Goal: Task Accomplishment & Management: Complete application form

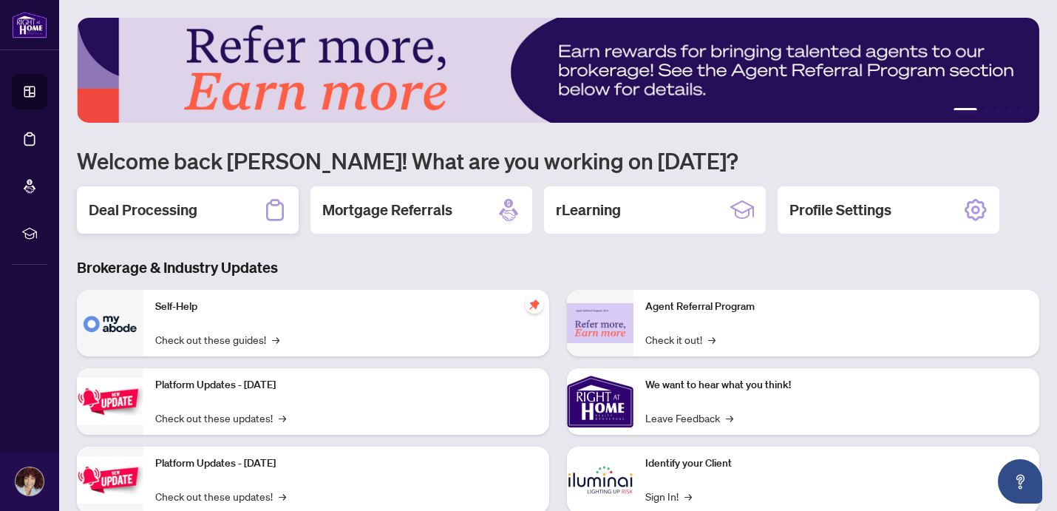
click at [202, 210] on div "Deal Processing" at bounding box center [188, 209] width 222 height 47
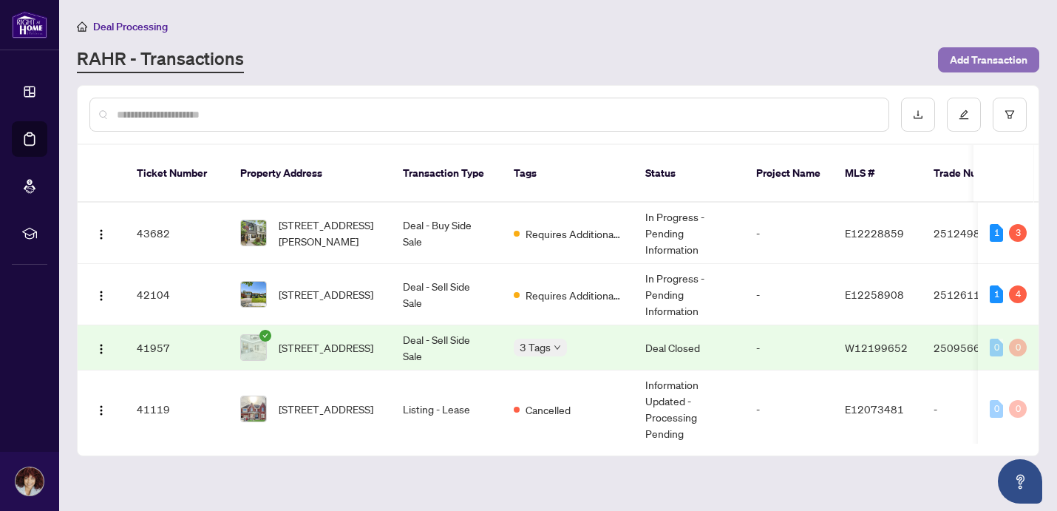
click at [982, 51] on span "Add Transaction" at bounding box center [989, 60] width 78 height 24
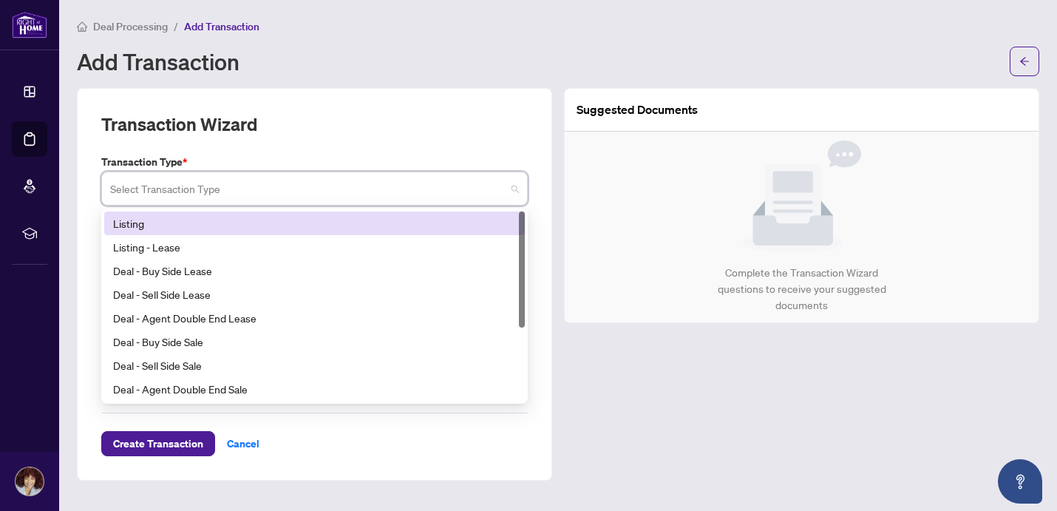
click at [274, 194] on input "search" at bounding box center [308, 190] width 396 height 33
click at [238, 228] on div "Listing" at bounding box center [314, 223] width 403 height 16
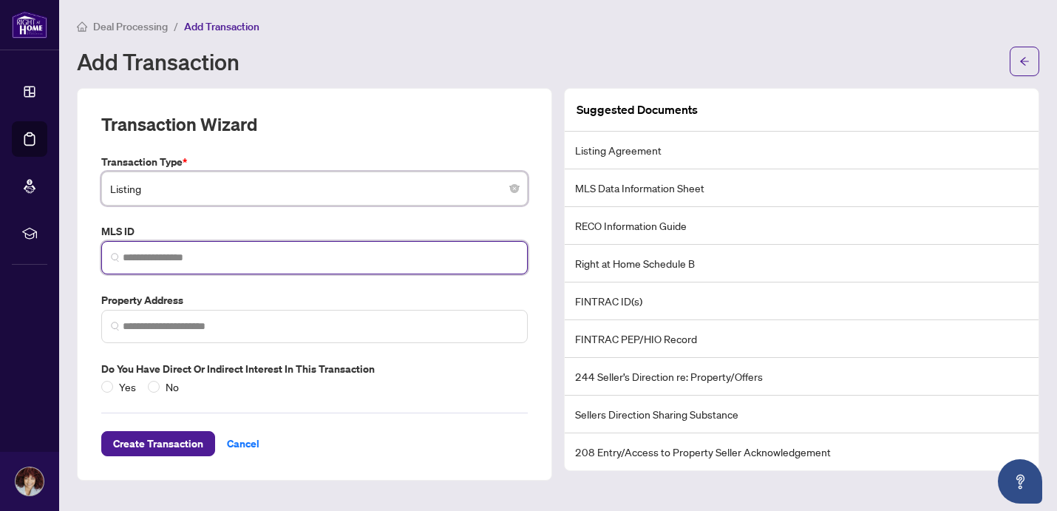
click at [216, 255] on input "search" at bounding box center [321, 258] width 396 height 16
paste input "*********"
type input "*********"
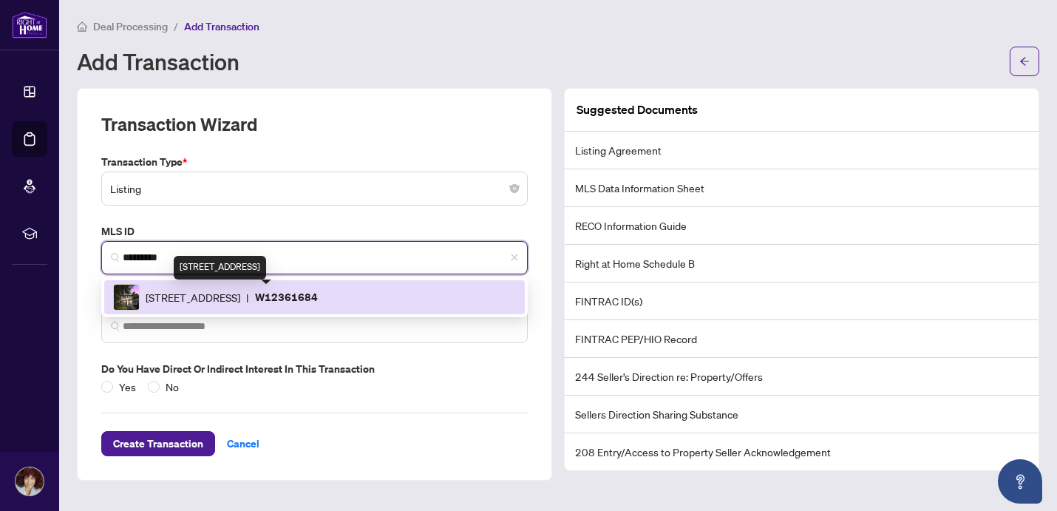
click at [206, 292] on span "[STREET_ADDRESS]" at bounding box center [193, 297] width 95 height 16
type input "**********"
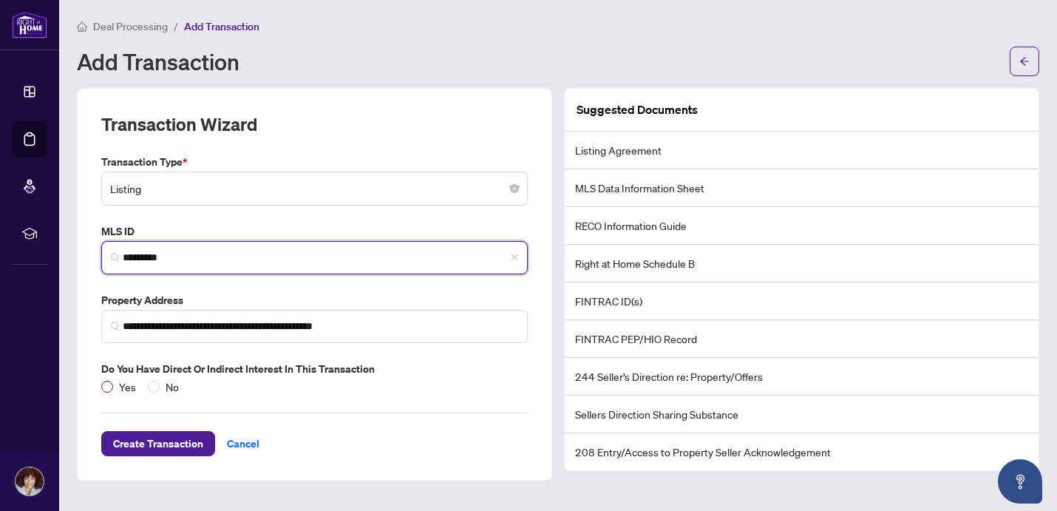
type input "*********"
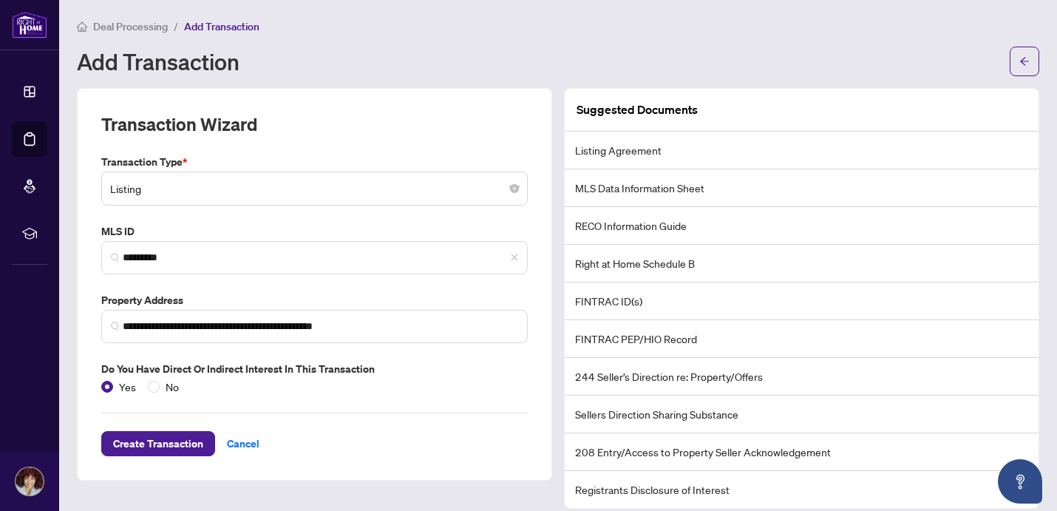
scroll to position [15, 0]
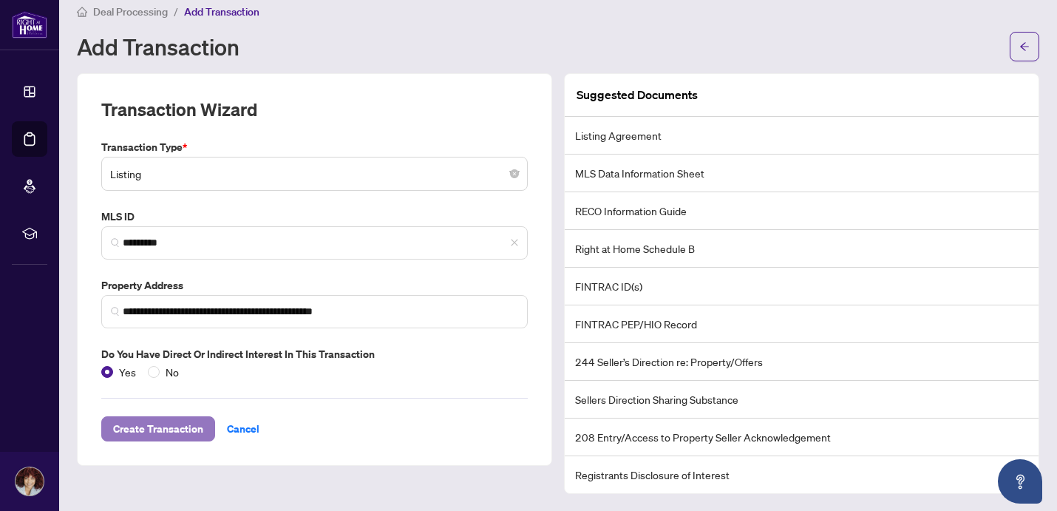
click at [170, 431] on span "Create Transaction" at bounding box center [158, 429] width 90 height 24
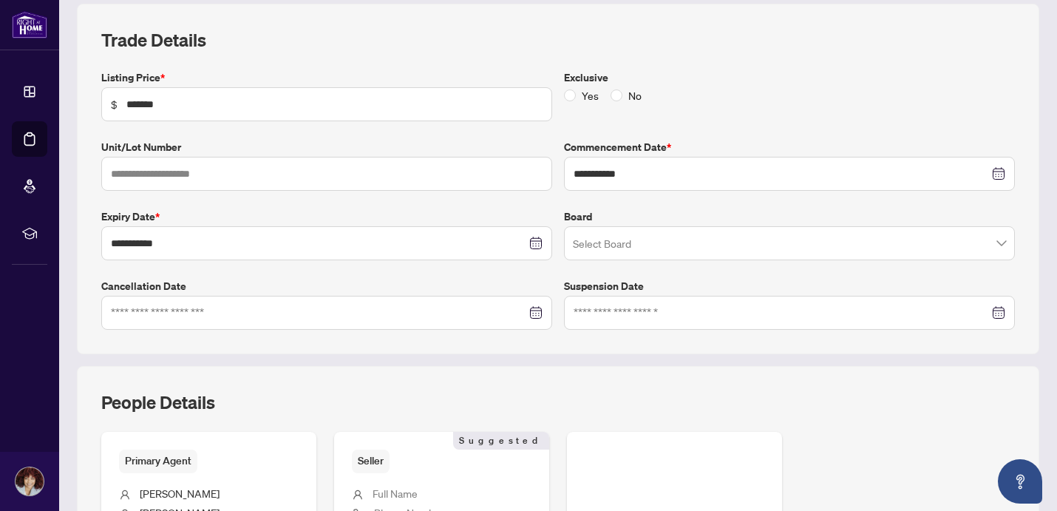
scroll to position [200, 0]
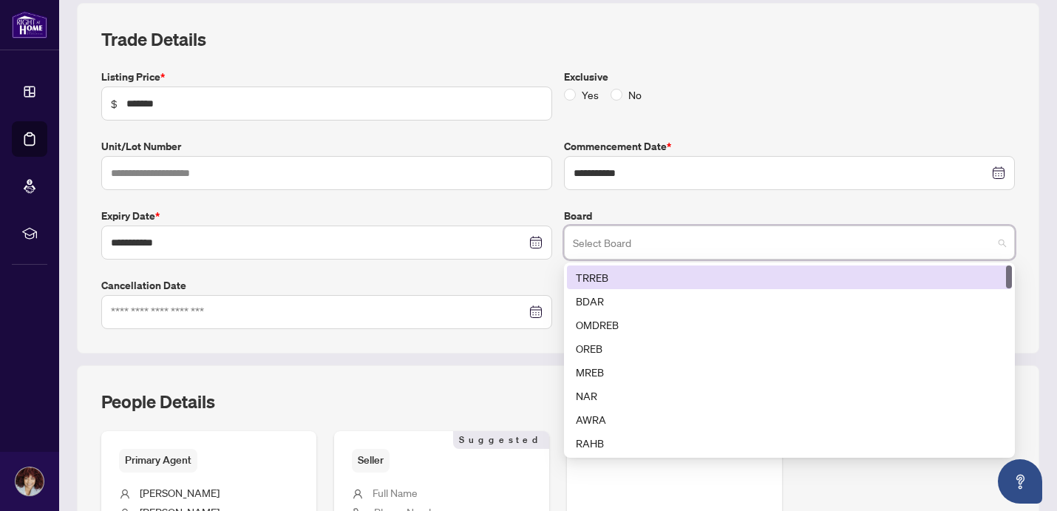
click at [631, 242] on input "search" at bounding box center [783, 244] width 420 height 33
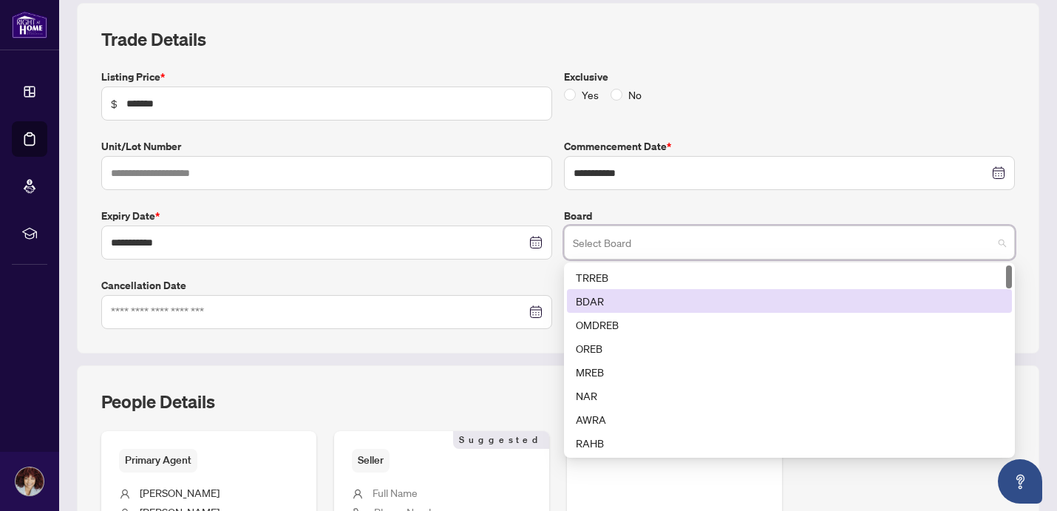
click at [612, 289] on div "BDAR" at bounding box center [789, 301] width 445 height 24
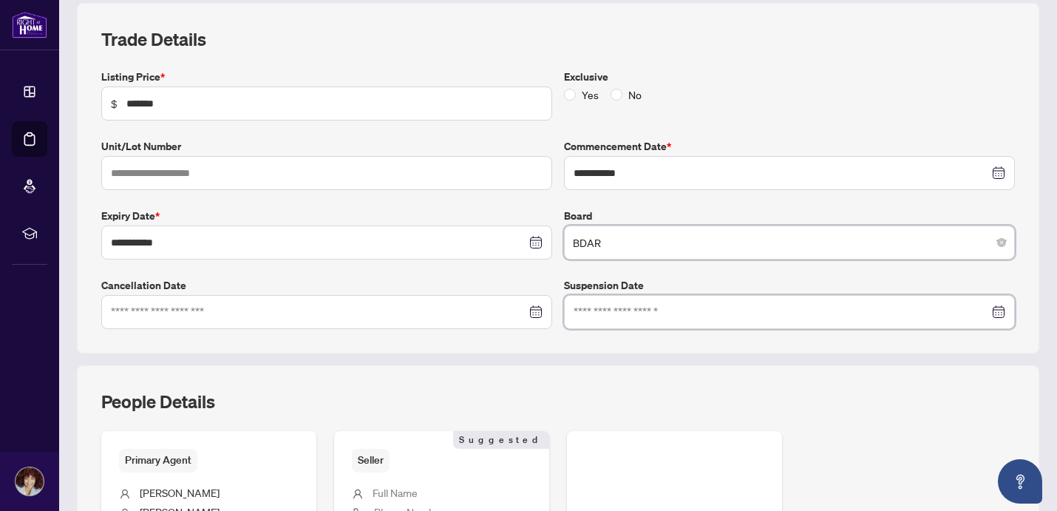
click at [611, 318] on input at bounding box center [782, 312] width 416 height 16
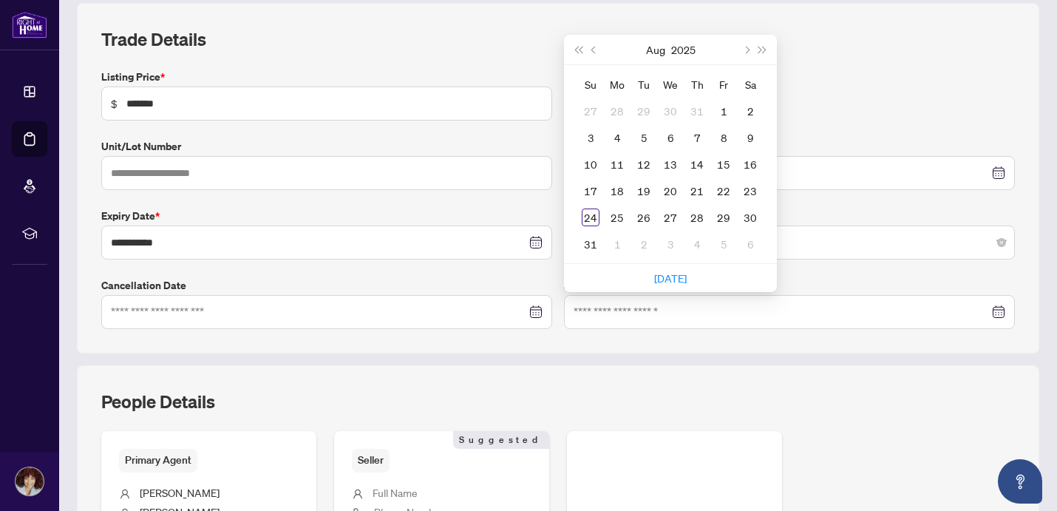
click at [550, 333] on div "**********" at bounding box center [558, 178] width 963 height 350
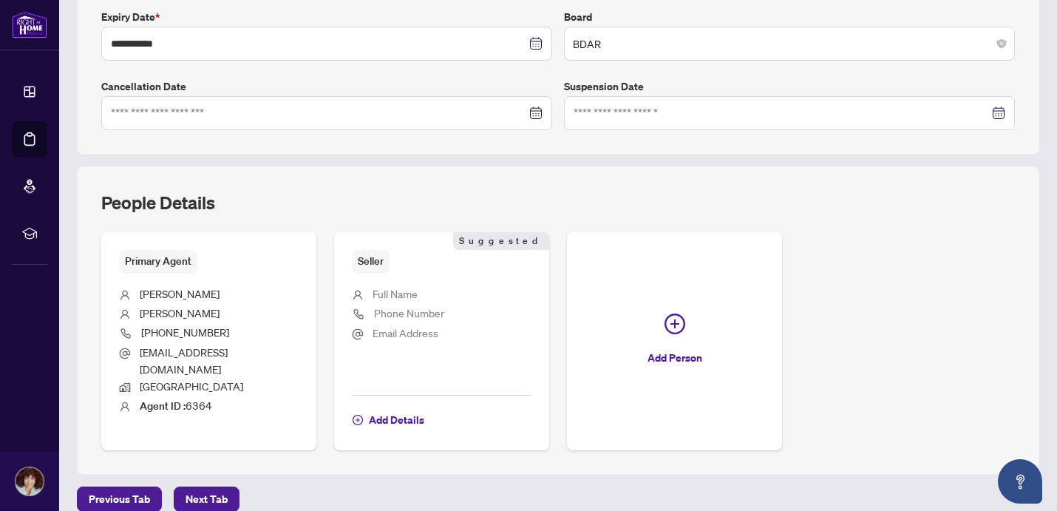
scroll to position [401, 0]
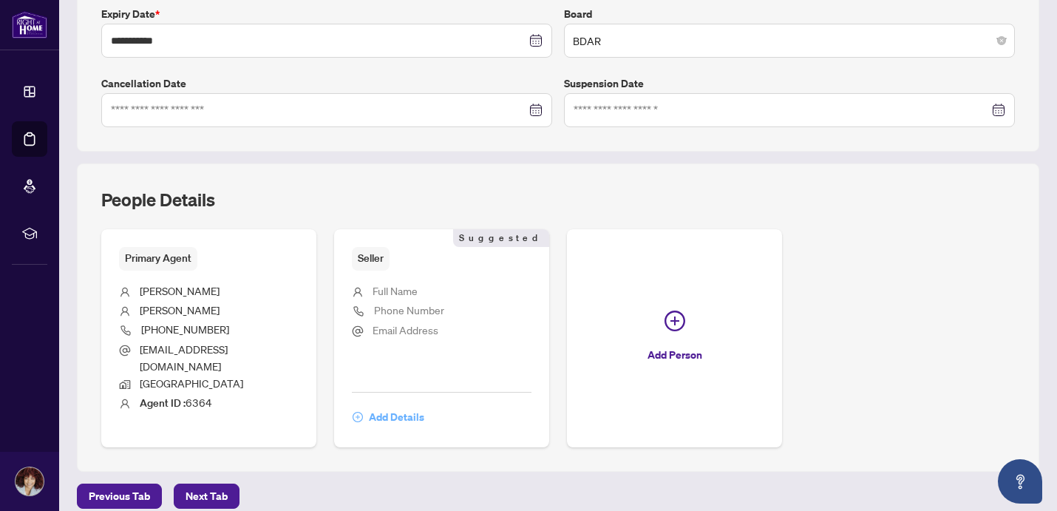
click at [378, 405] on span "Add Details" at bounding box center [396, 417] width 55 height 24
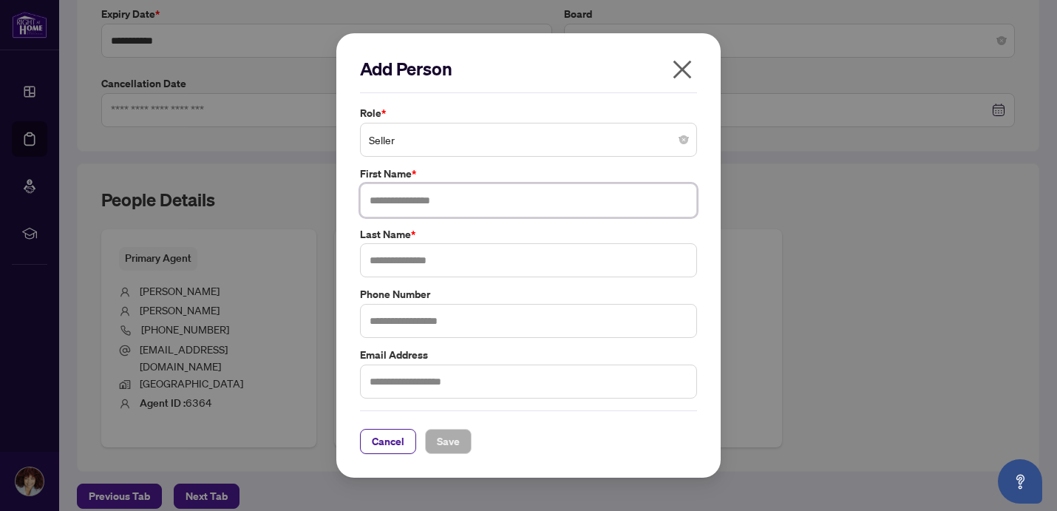
click at [423, 193] on input "text" at bounding box center [528, 200] width 337 height 34
type input "********"
type input "**********"
type input "*"
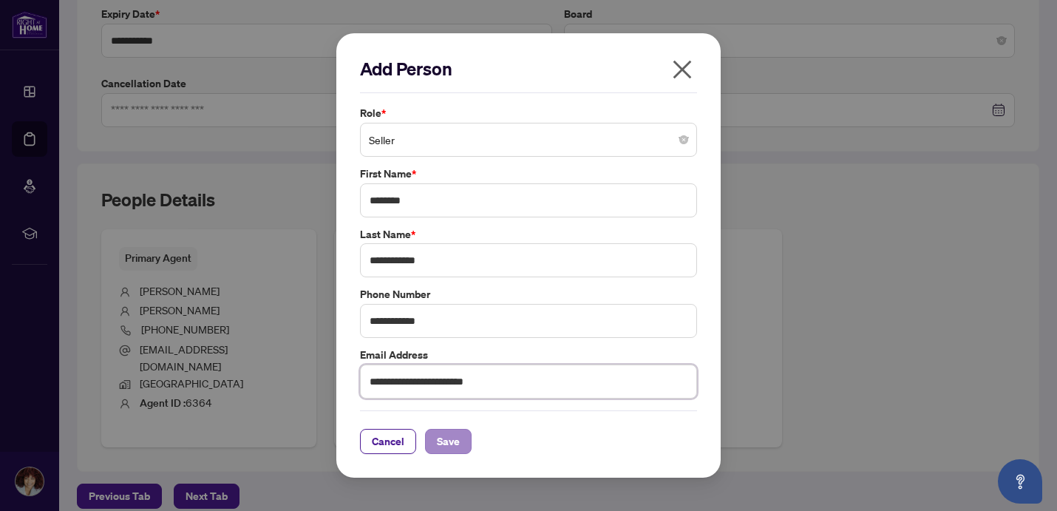
type input "**********"
click at [458, 434] on span "Save" at bounding box center [448, 442] width 23 height 24
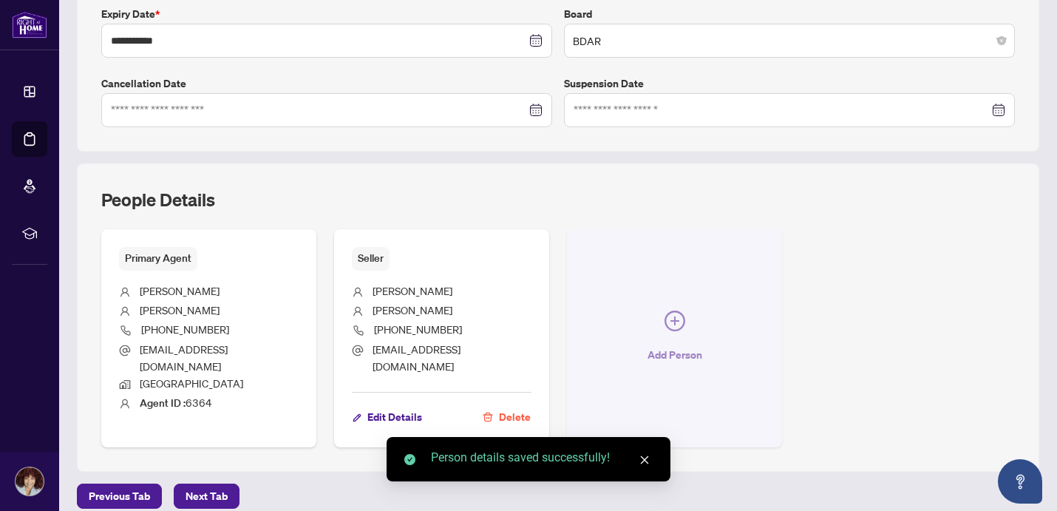
click at [675, 316] on icon "plus-circle" at bounding box center [675, 320] width 9 height 9
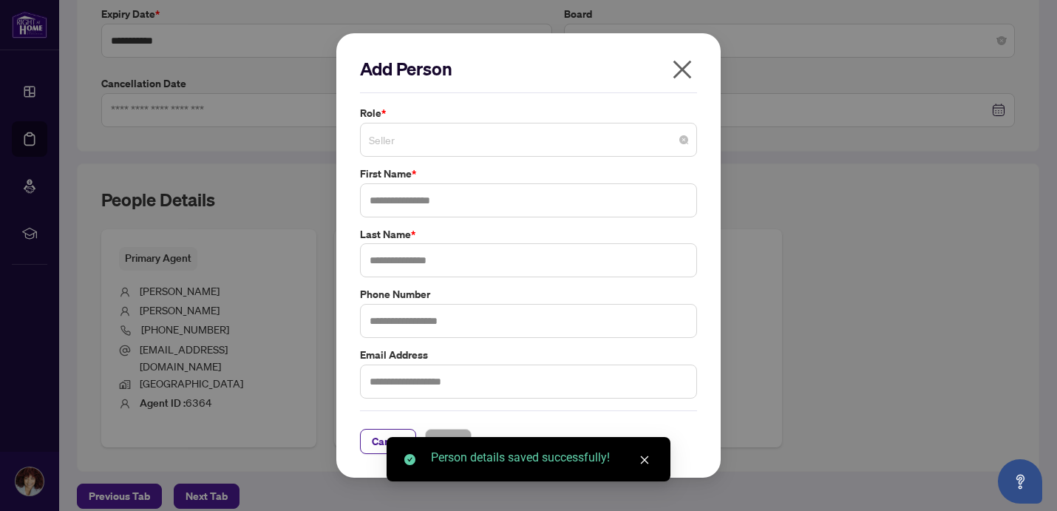
click at [480, 150] on span "Seller" at bounding box center [528, 140] width 319 height 28
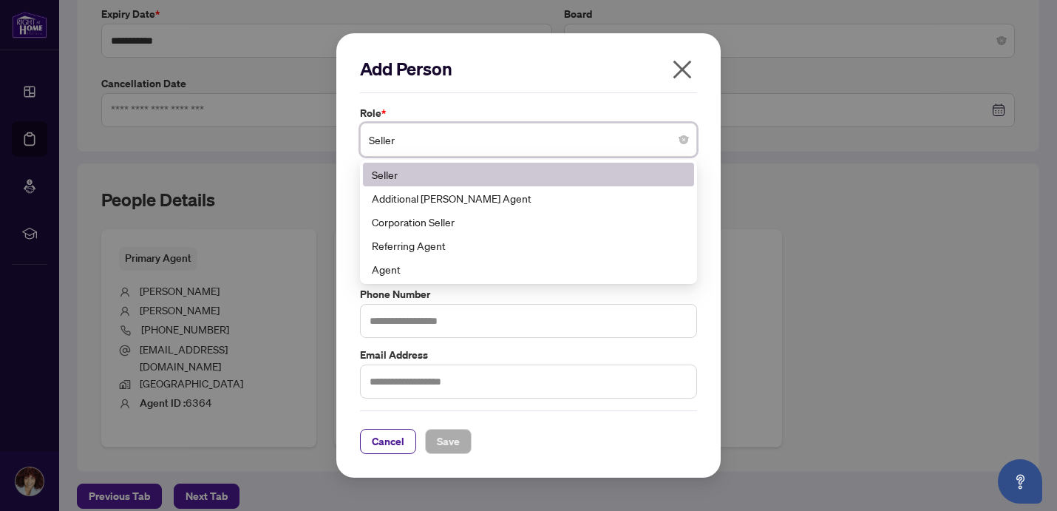
click at [506, 106] on label "Role *" at bounding box center [528, 113] width 337 height 16
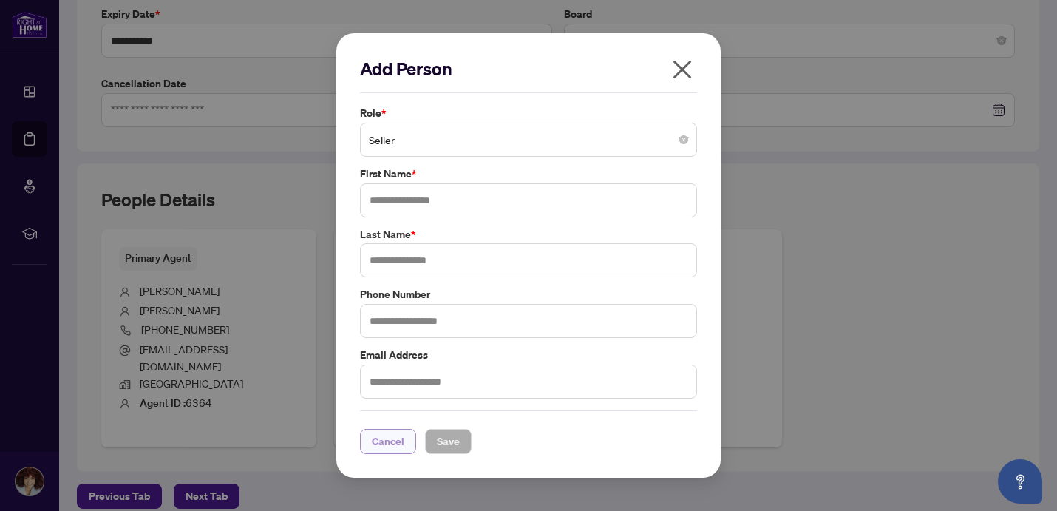
click at [395, 441] on span "Cancel" at bounding box center [388, 442] width 33 height 24
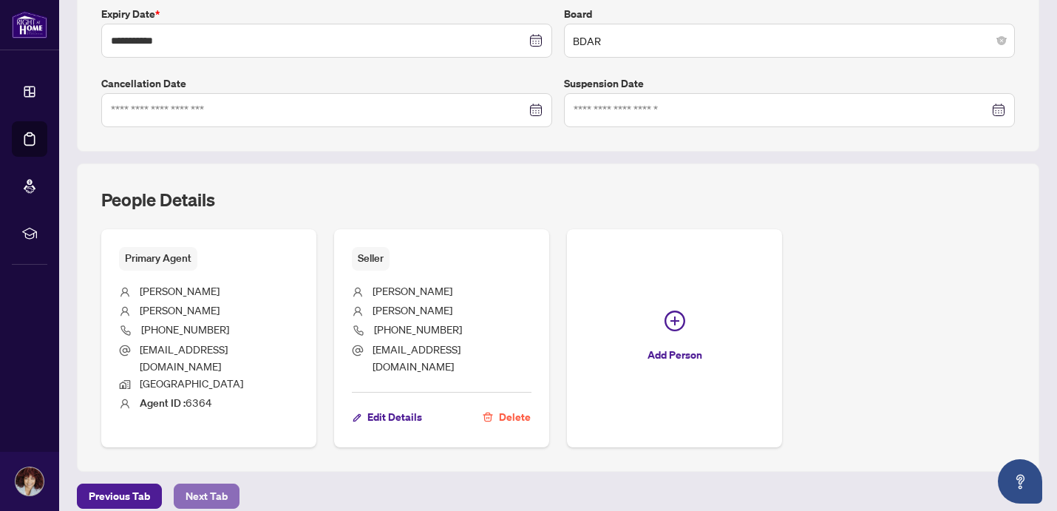
click at [195, 485] on span "Next Tab" at bounding box center [207, 496] width 42 height 24
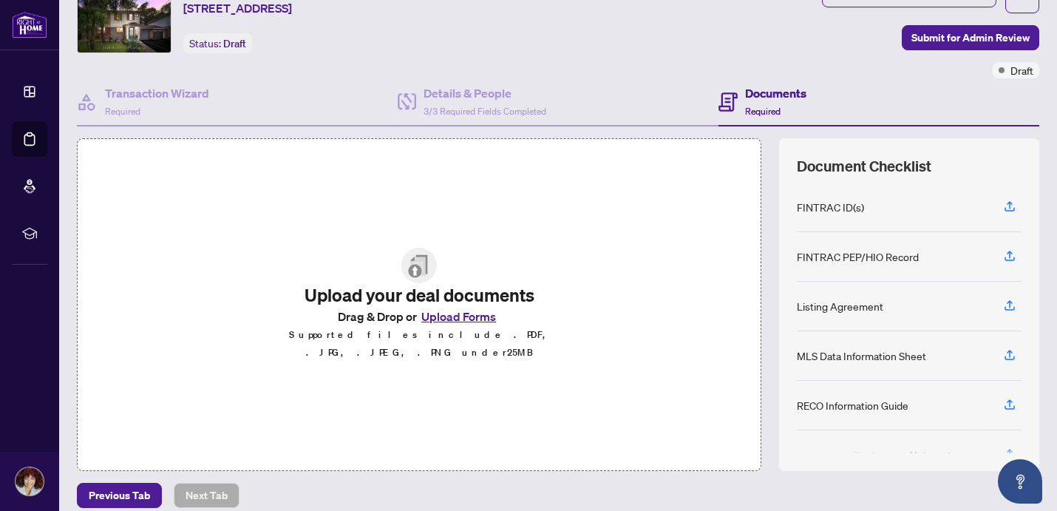
scroll to position [101, 0]
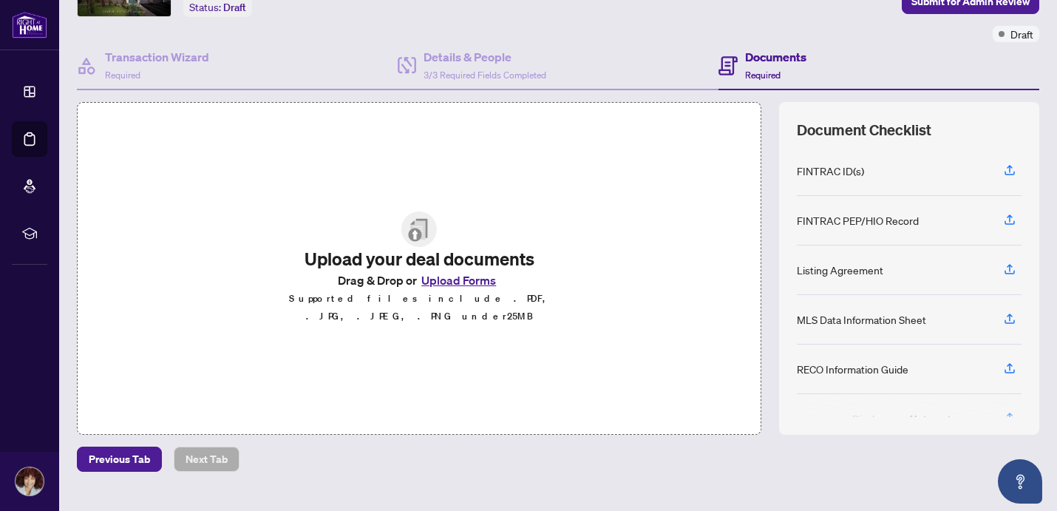
click at [847, 272] on div "Listing Agreement" at bounding box center [840, 270] width 87 height 16
click at [1003, 264] on icon "button" at bounding box center [1009, 268] width 13 height 13
click at [1008, 267] on icon "button" at bounding box center [1009, 268] width 13 height 13
click at [837, 260] on div "Listing Agreement" at bounding box center [909, 270] width 225 height 50
click at [1011, 267] on icon "button" at bounding box center [1009, 268] width 13 height 13
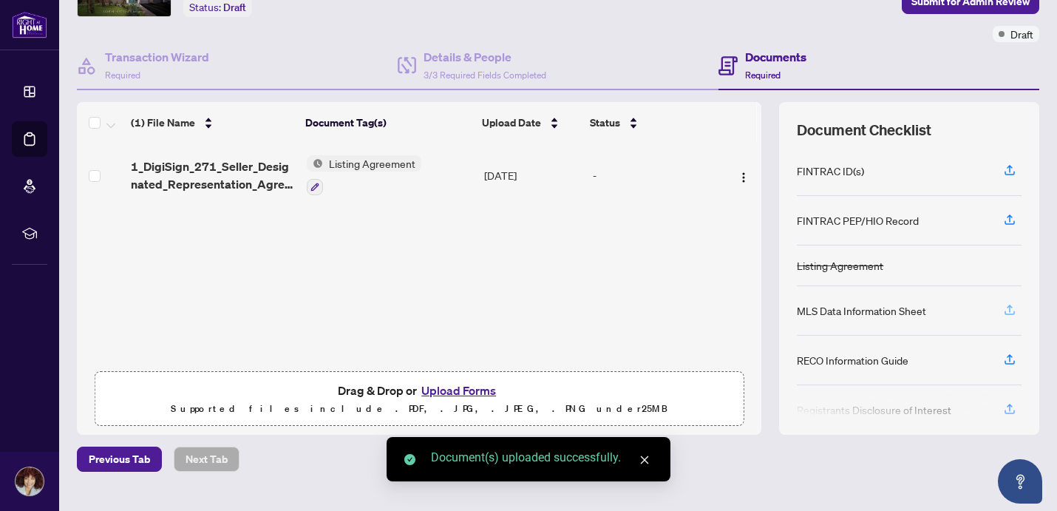
click at [1011, 312] on icon "button" at bounding box center [1009, 309] width 13 height 13
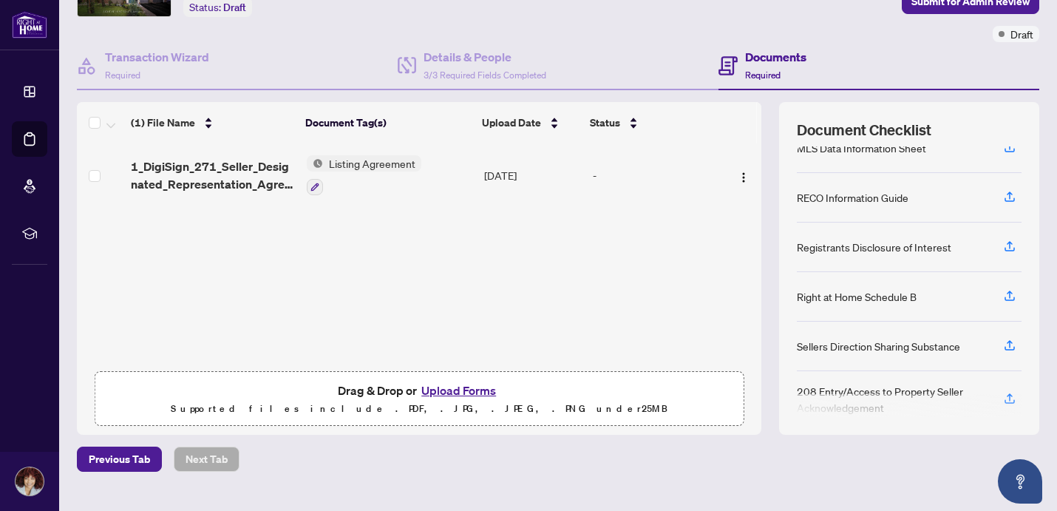
scroll to position [157, 0]
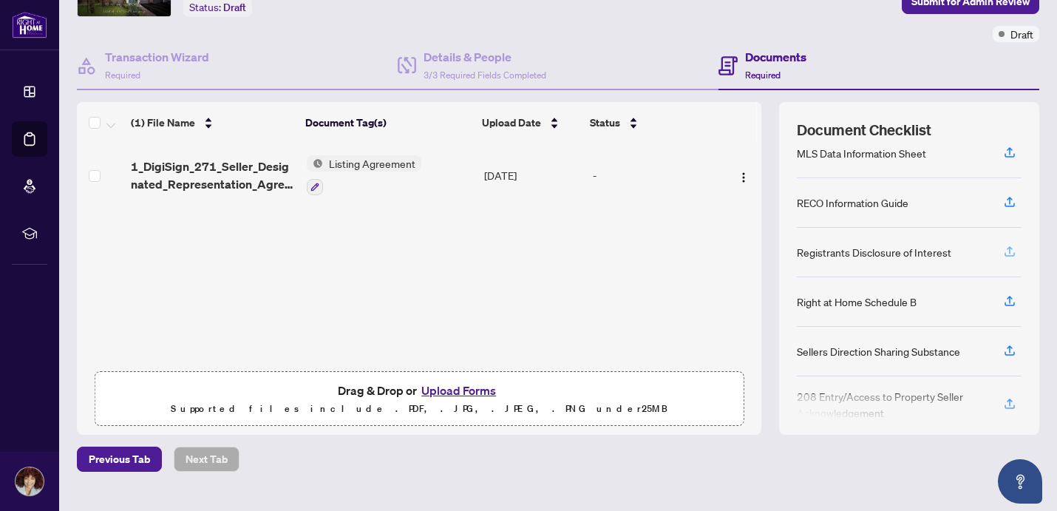
click at [1009, 251] on icon "button" at bounding box center [1009, 251] width 13 height 13
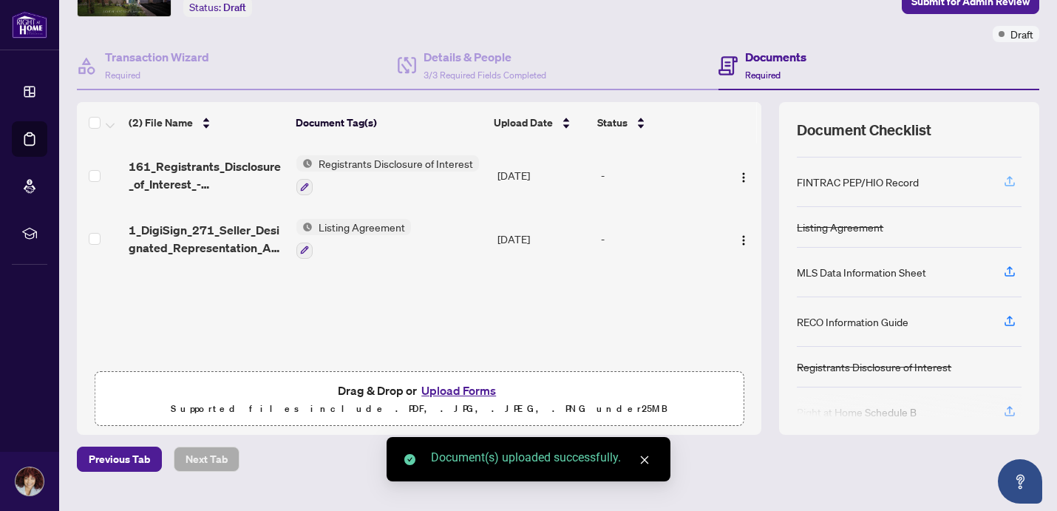
scroll to position [70, 0]
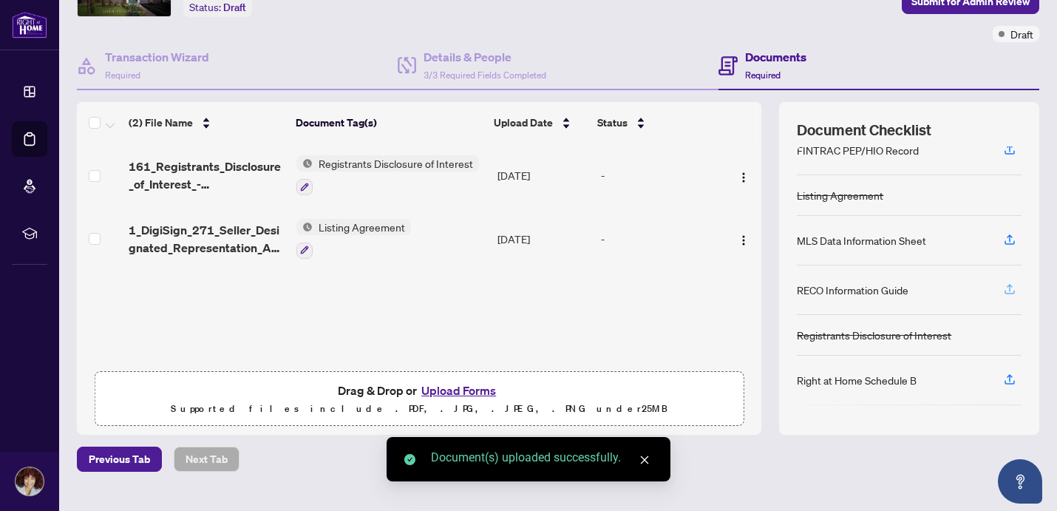
click at [1012, 284] on icon "button" at bounding box center [1009, 288] width 13 height 13
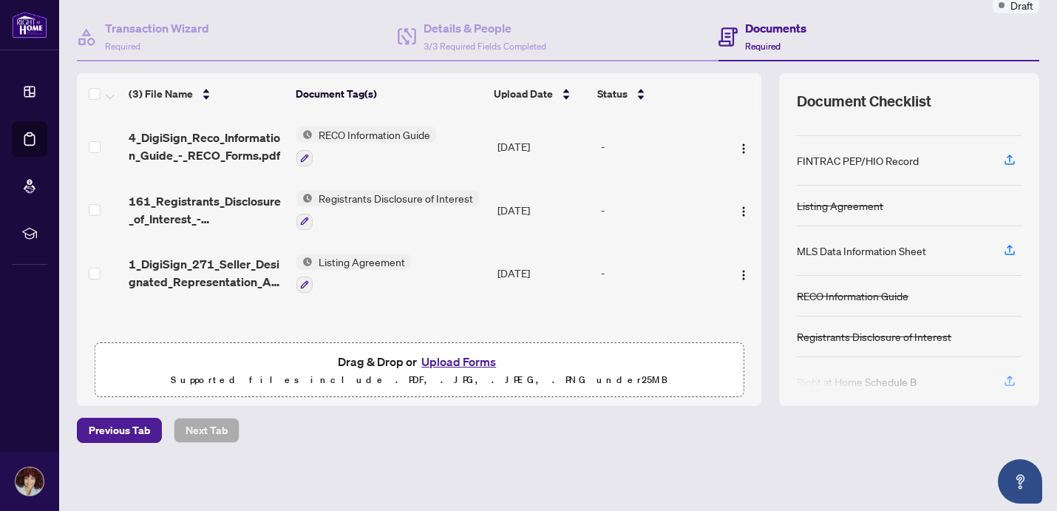
scroll to position [33, 0]
click at [1011, 245] on icon "button" at bounding box center [1009, 247] width 13 height 13
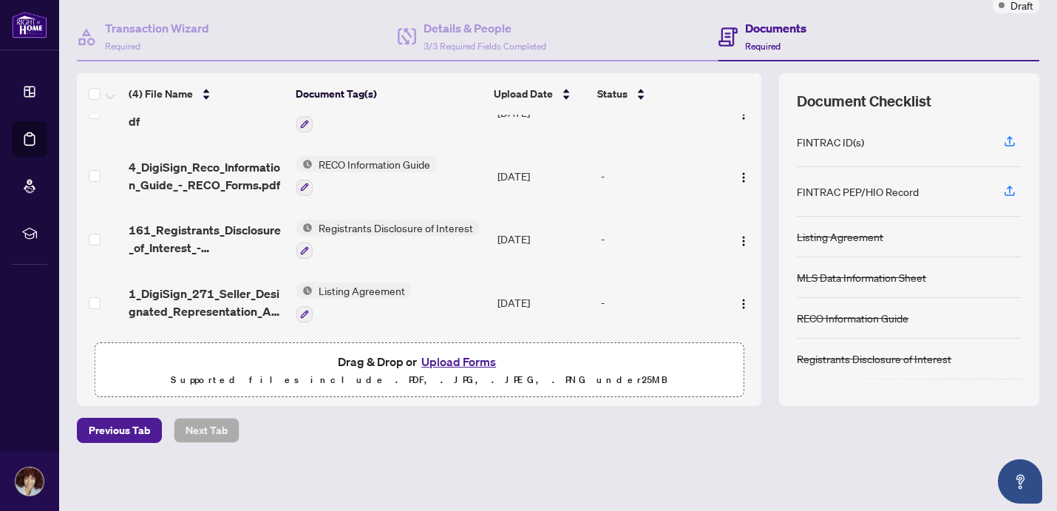
scroll to position [202, 0]
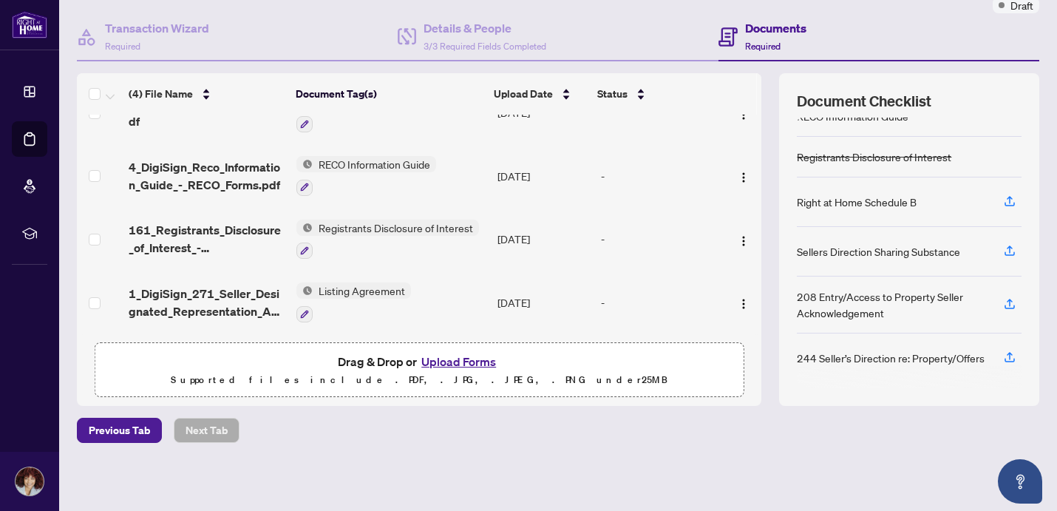
click at [452, 361] on button "Upload Forms" at bounding box center [459, 361] width 84 height 19
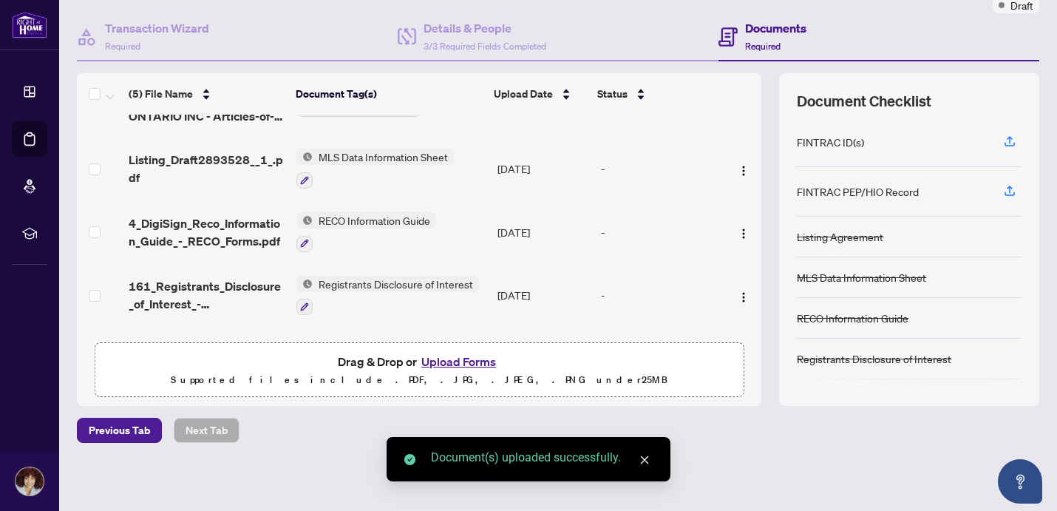
scroll to position [0, 0]
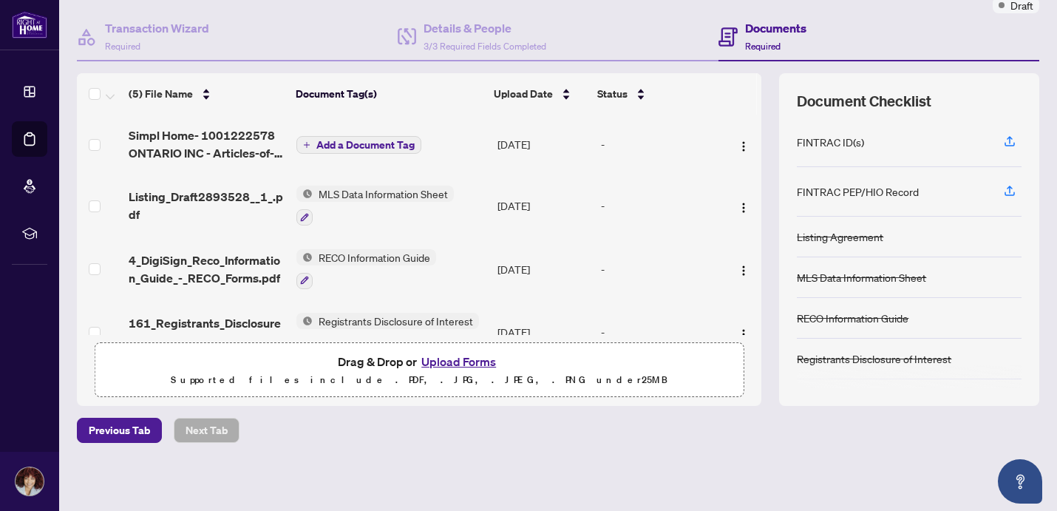
click at [382, 140] on span "Add a Document Tag" at bounding box center [365, 145] width 98 height 10
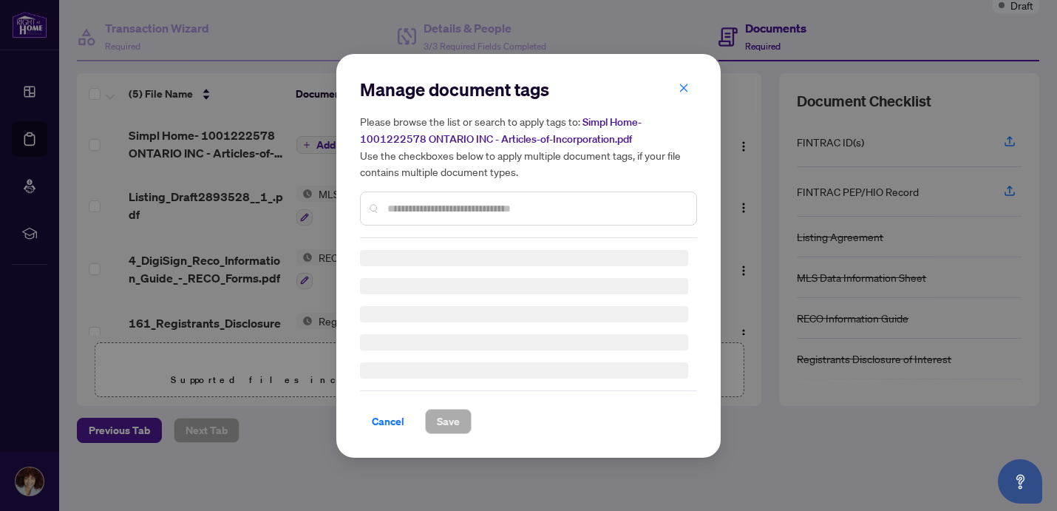
click at [405, 210] on div "Manage document tags Please browse the list or search to apply tags to: Simpl H…" at bounding box center [528, 256] width 337 height 356
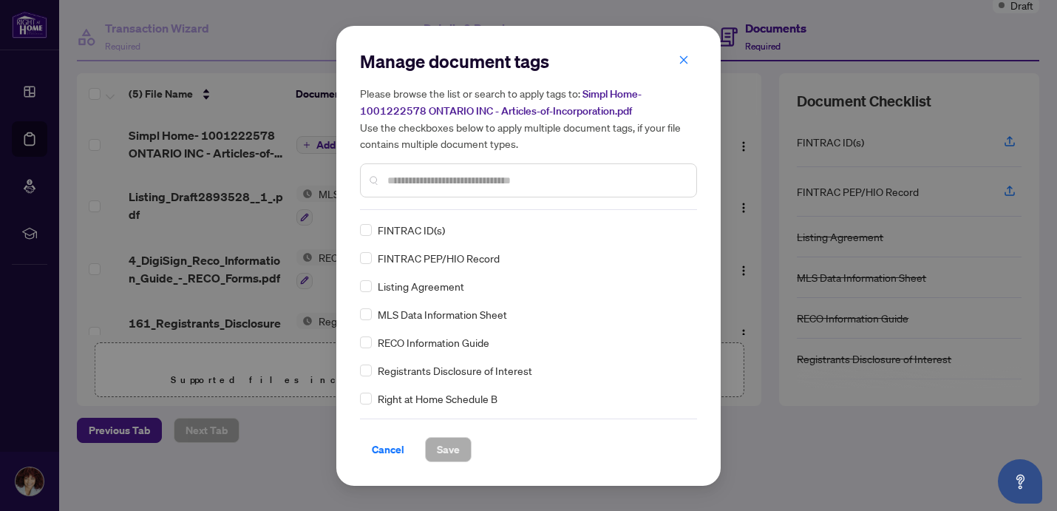
click at [405, 175] on input "text" at bounding box center [535, 180] width 297 height 16
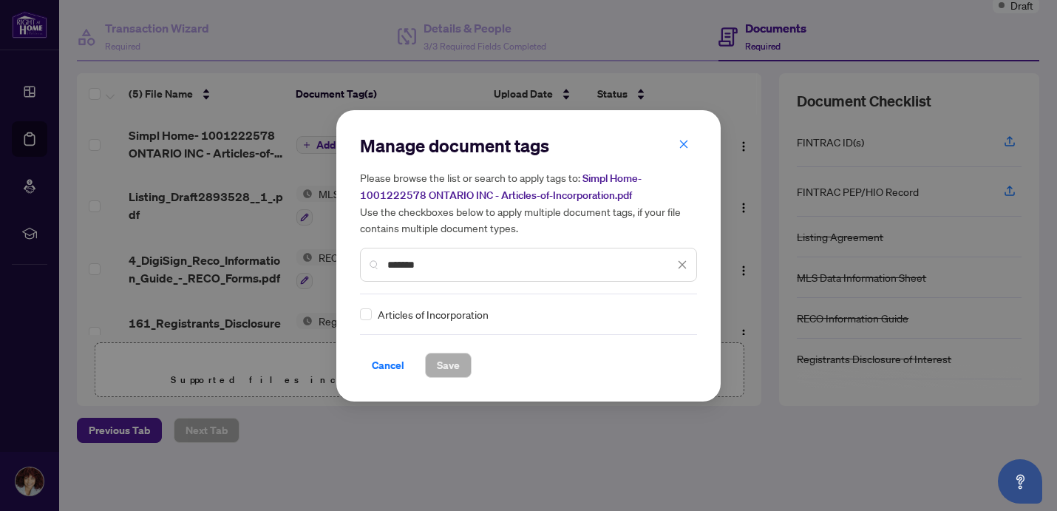
type input "*******"
click at [441, 365] on span "Save" at bounding box center [448, 365] width 23 height 24
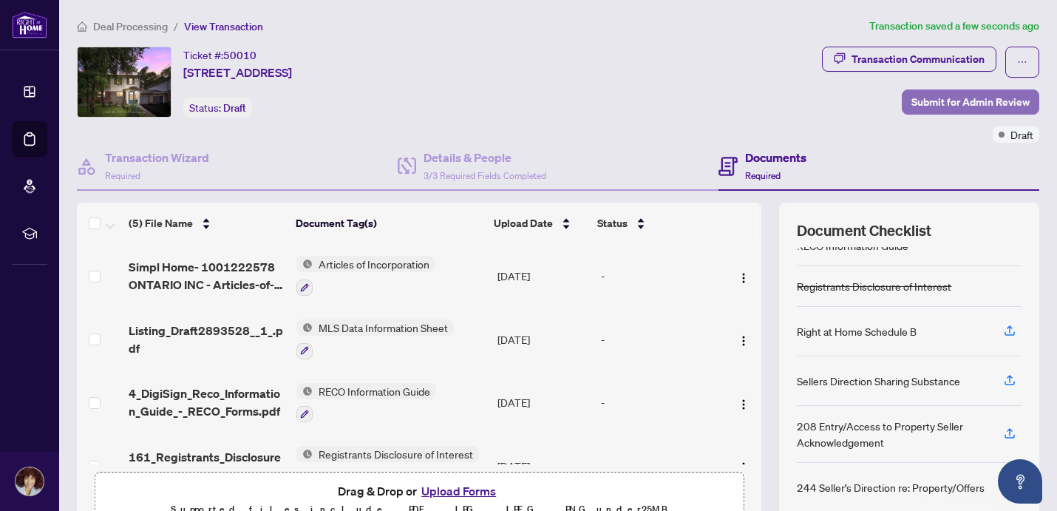
click at [971, 103] on span "Submit for Admin Review" at bounding box center [971, 102] width 118 height 24
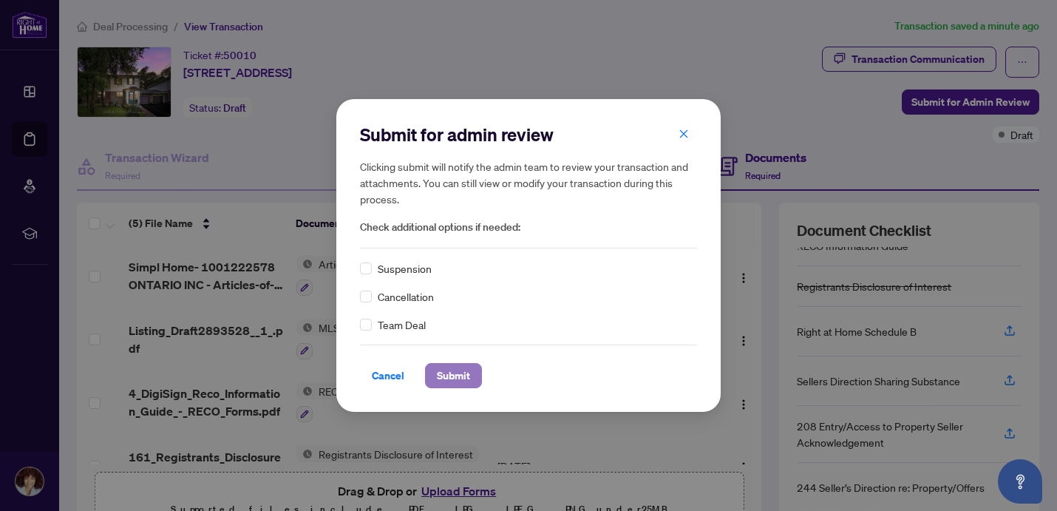
click at [461, 373] on span "Submit" at bounding box center [453, 376] width 33 height 24
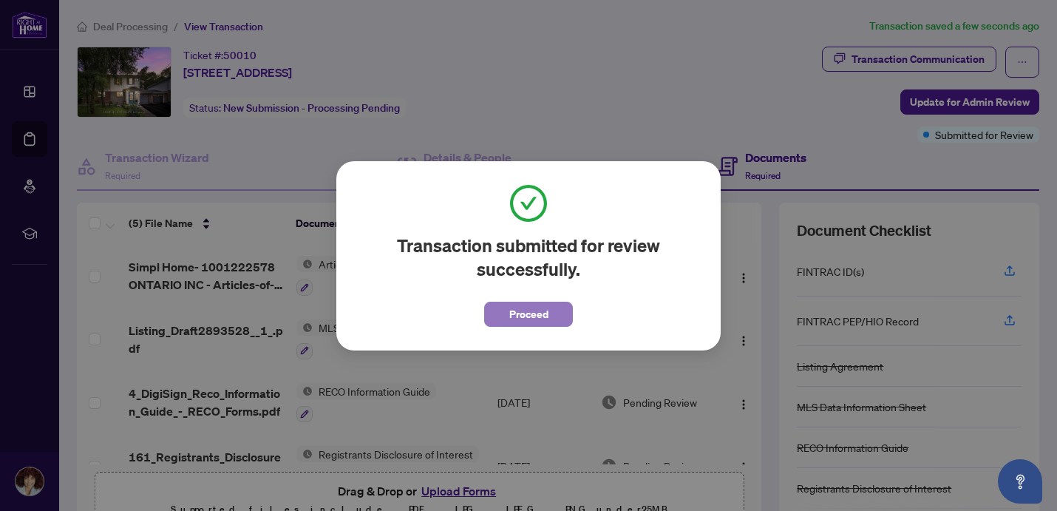
click at [532, 308] on span "Proceed" at bounding box center [528, 314] width 39 height 24
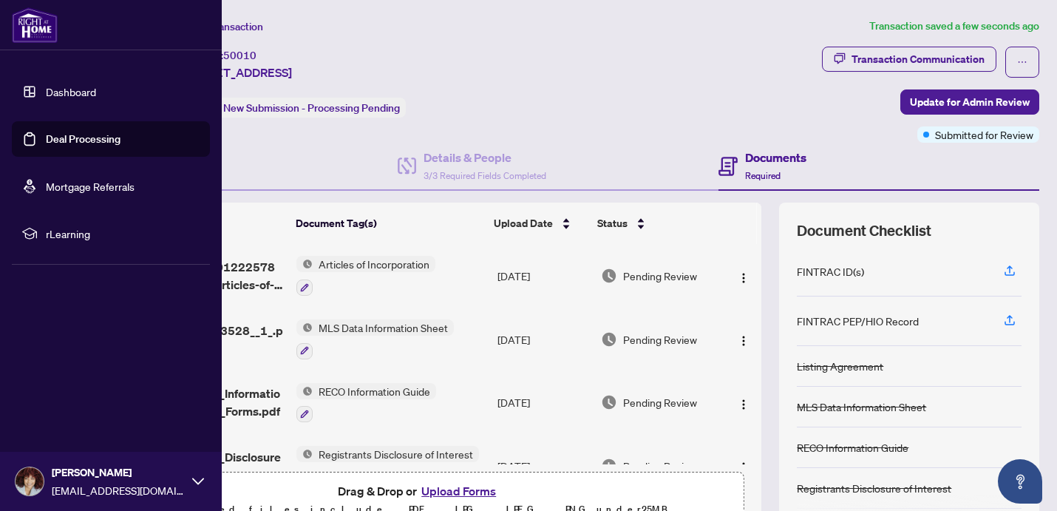
click at [46, 97] on link "Dashboard" at bounding box center [71, 91] width 50 height 13
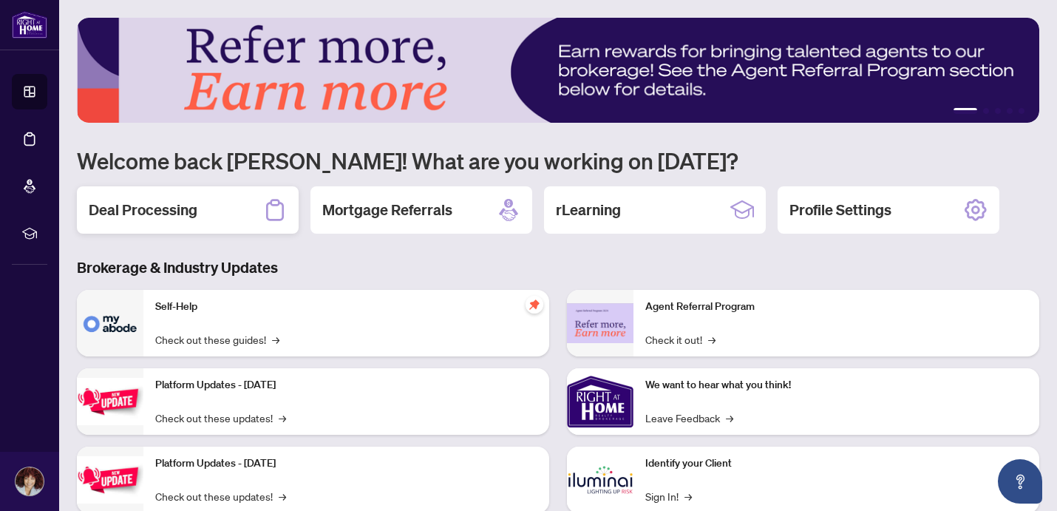
click at [146, 219] on h2 "Deal Processing" at bounding box center [143, 210] width 109 height 21
